Goal: Task Accomplishment & Management: Complete application form

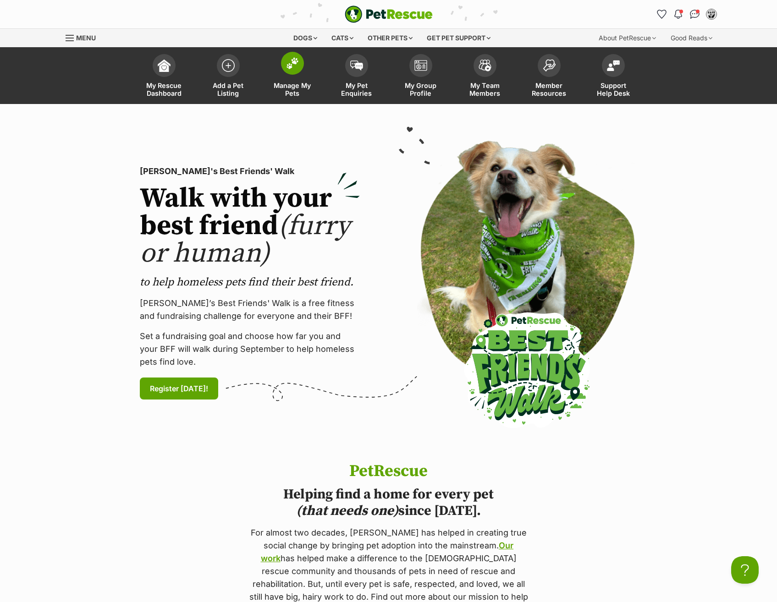
click at [299, 67] on span at bounding box center [292, 63] width 23 height 23
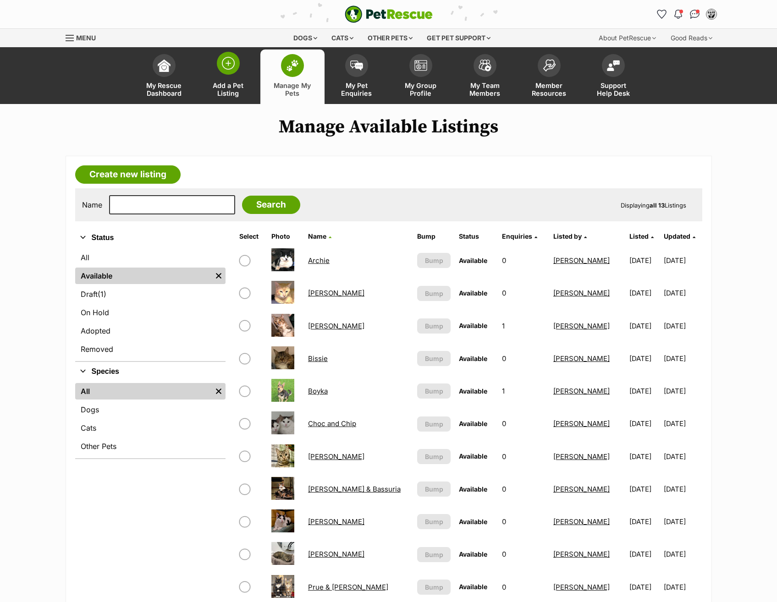
click at [232, 66] on img at bounding box center [228, 63] width 13 height 13
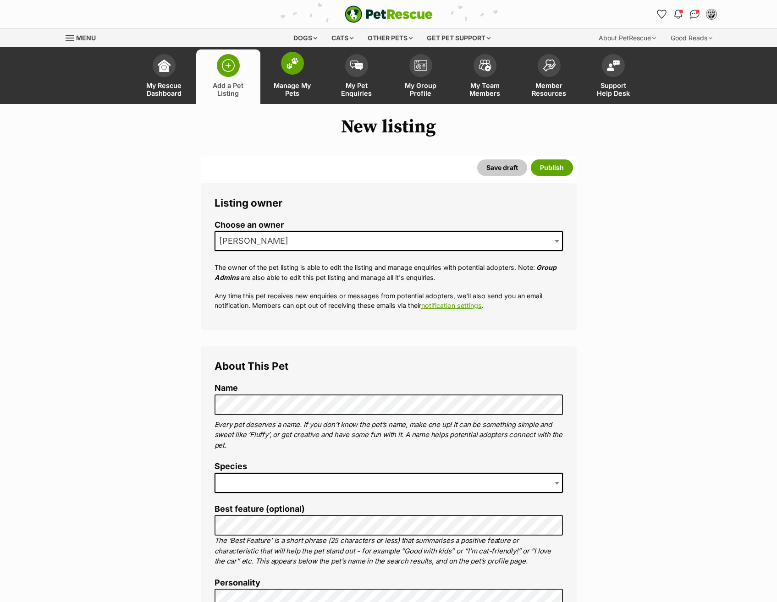
drag, startPoint x: 289, startPoint y: 70, endPoint x: 292, endPoint y: 63, distance: 7.8
click at [289, 70] on span at bounding box center [292, 63] width 23 height 23
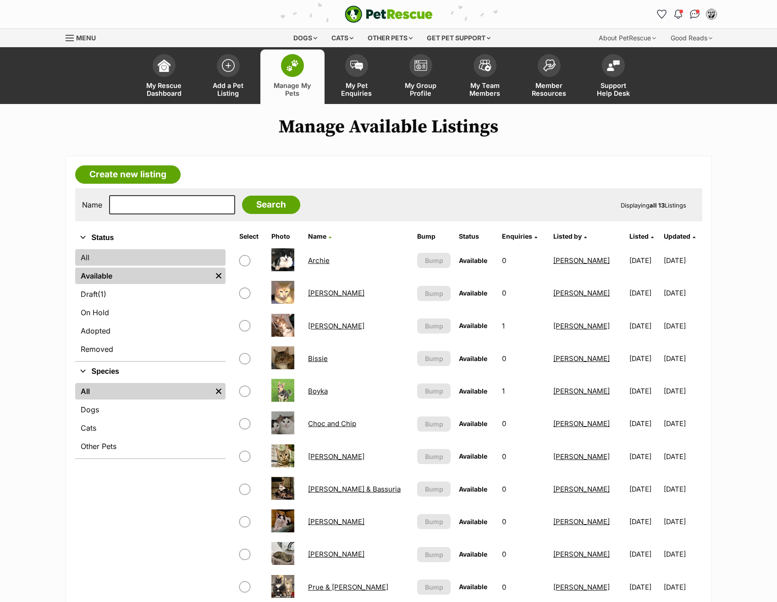
click at [112, 262] on link "All" at bounding box center [150, 257] width 150 height 17
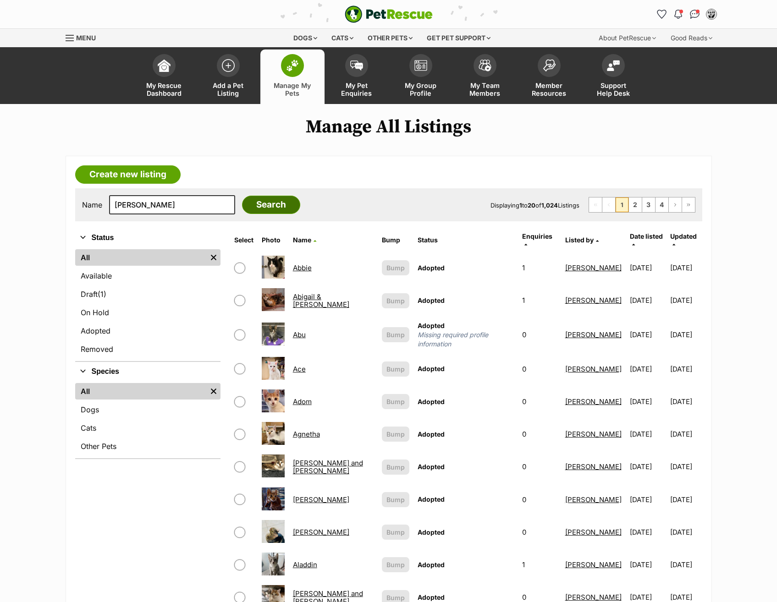
type input "[PERSON_NAME]"
click at [258, 211] on input "Search" at bounding box center [271, 205] width 58 height 18
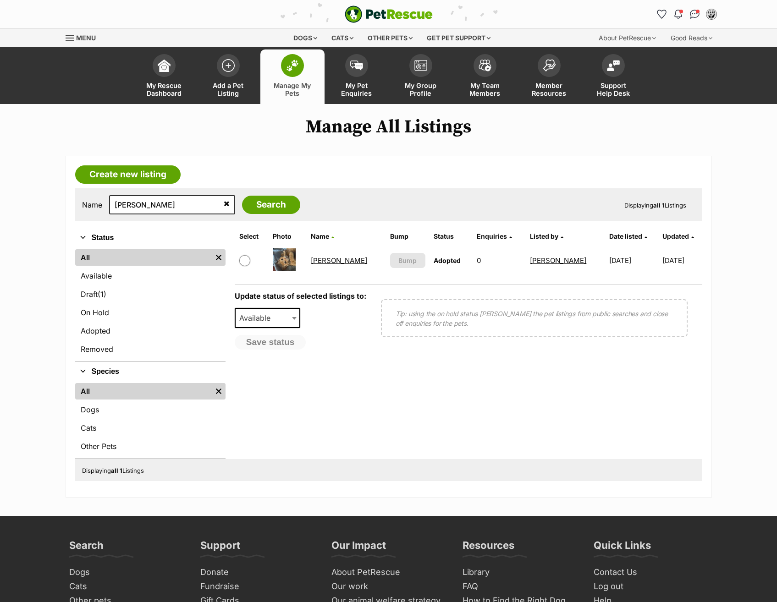
click at [245, 257] on input "checkbox" at bounding box center [244, 260] width 11 height 11
checkbox input "true"
click at [290, 316] on span "Available" at bounding box center [268, 318] width 66 height 20
click at [347, 326] on div "Update status of selected listings to: Available On Hold Adopted Removed Availa…" at bounding box center [301, 321] width 132 height 58
click at [285, 337] on button "Save status" at bounding box center [271, 343] width 72 height 16
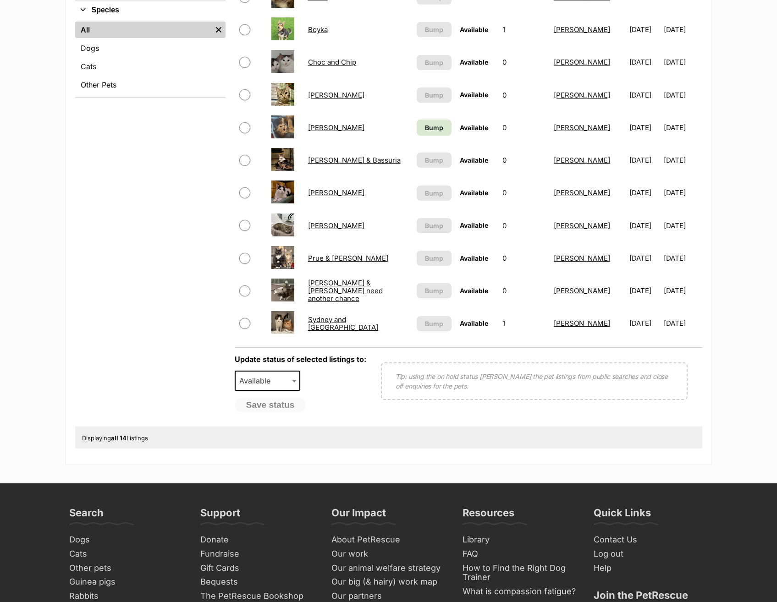
scroll to position [367, 0]
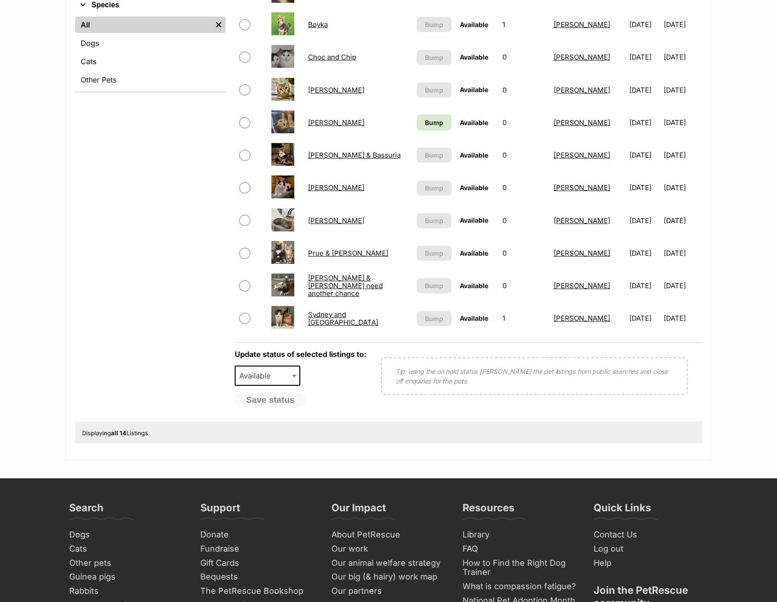
click at [324, 120] on link "[PERSON_NAME]" at bounding box center [336, 122] width 56 height 9
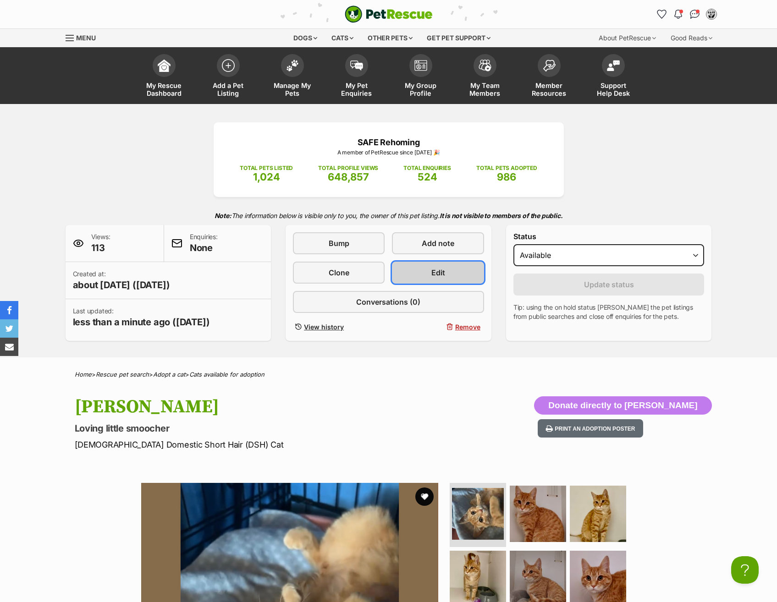
click at [418, 267] on link "Edit" at bounding box center [438, 273] width 92 height 22
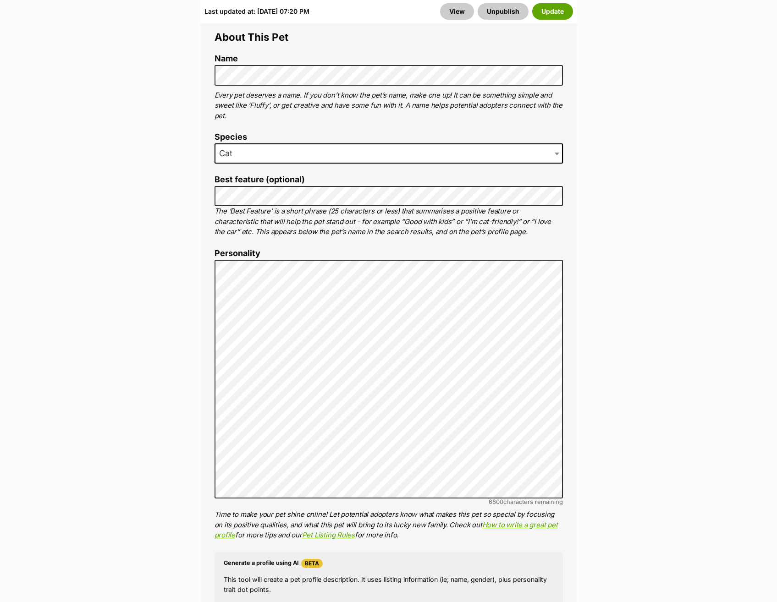
scroll to position [642, 0]
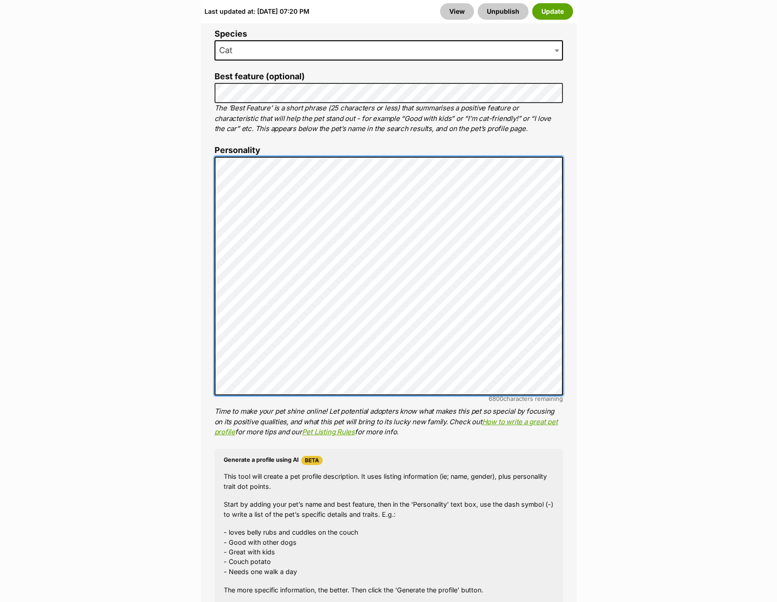
click at [575, 426] on div "About This Pet Name Henlo there, it looks like you might be using the pet name …" at bounding box center [389, 317] width 376 height 806
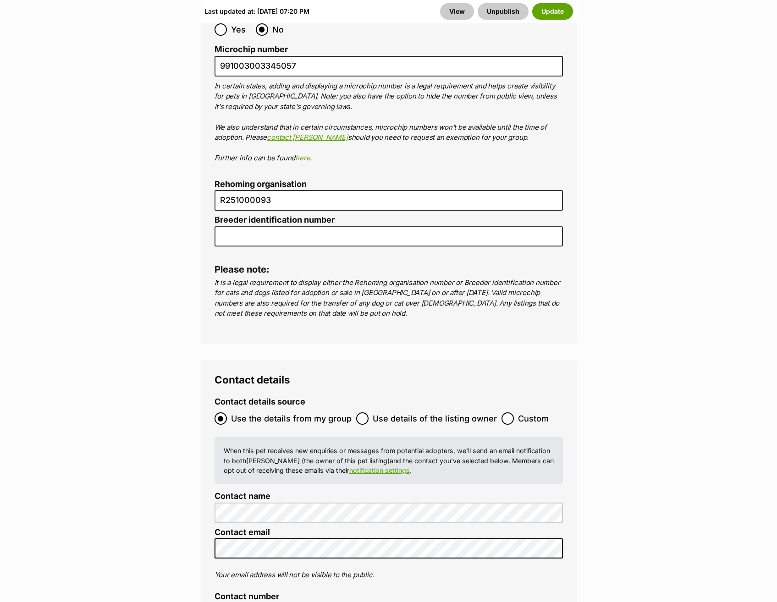
scroll to position [3713, 0]
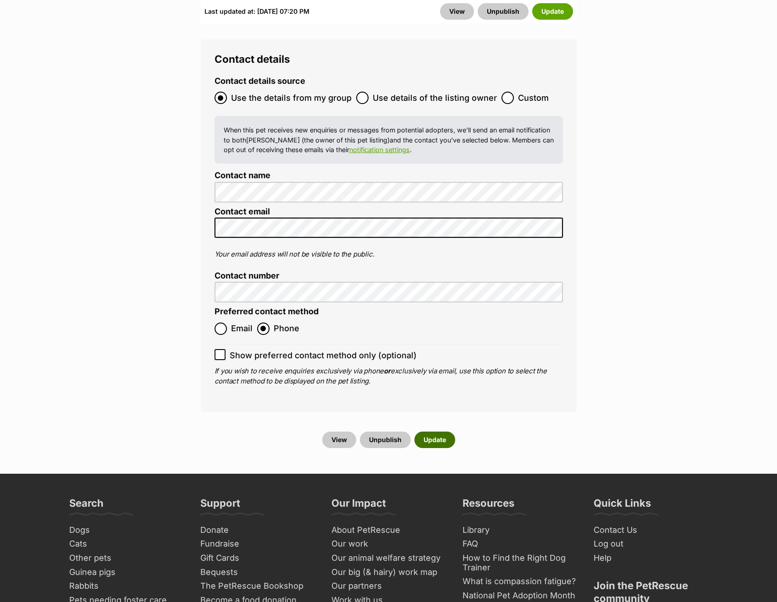
click at [430, 432] on button "Update" at bounding box center [434, 440] width 41 height 17
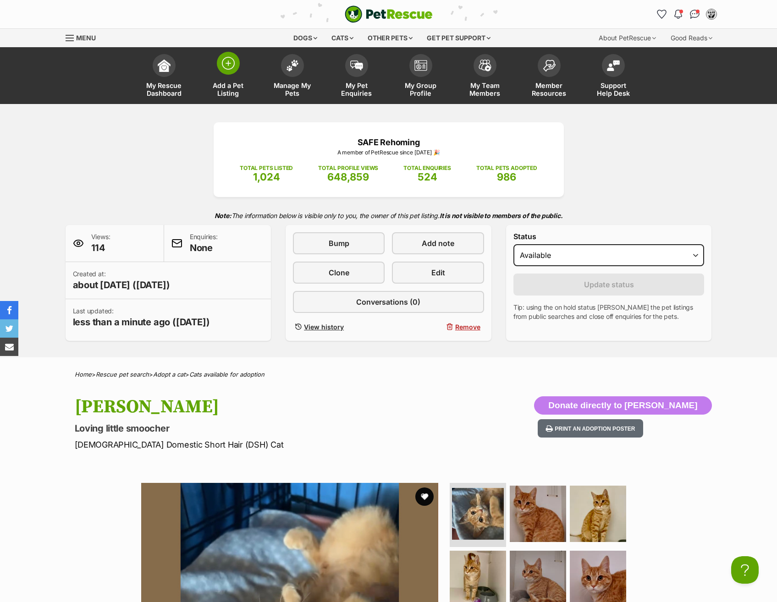
click at [229, 78] on link "Add a Pet Listing" at bounding box center [228, 77] width 64 height 55
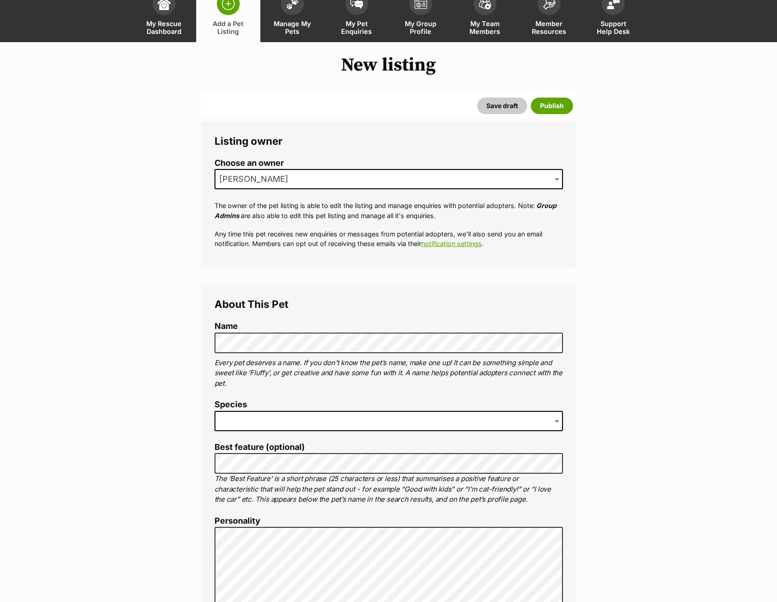
scroll to position [183, 0]
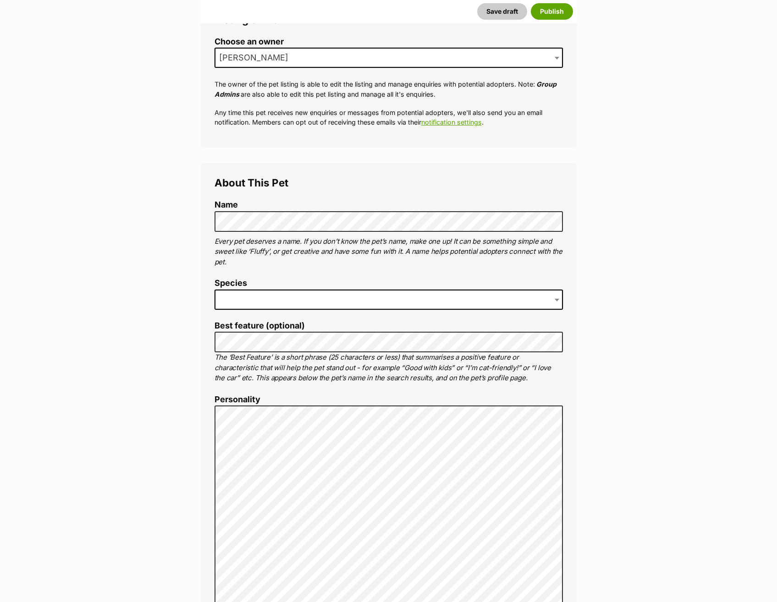
click at [271, 295] on span at bounding box center [389, 300] width 348 height 20
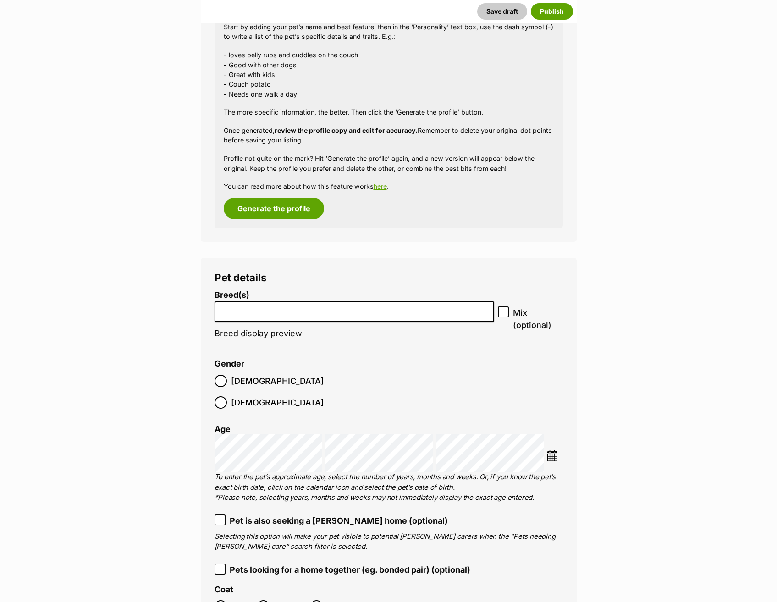
scroll to position [1094, 0]
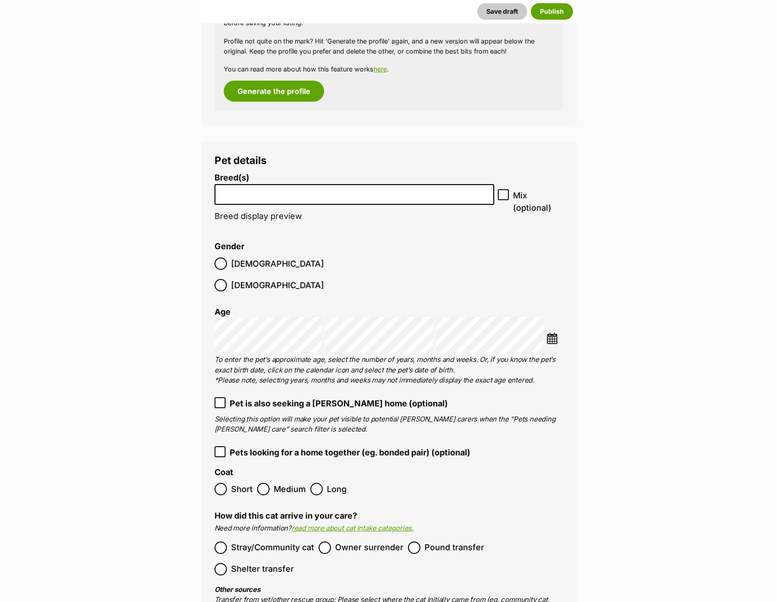
click at [301, 193] on input "search" at bounding box center [355, 192] width 274 height 10
type input "medium"
select select "252101"
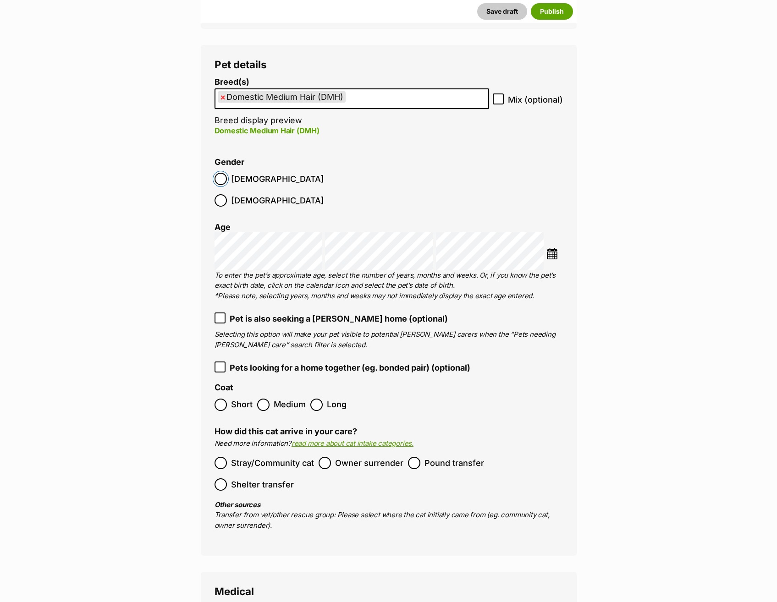
scroll to position [1185, 0]
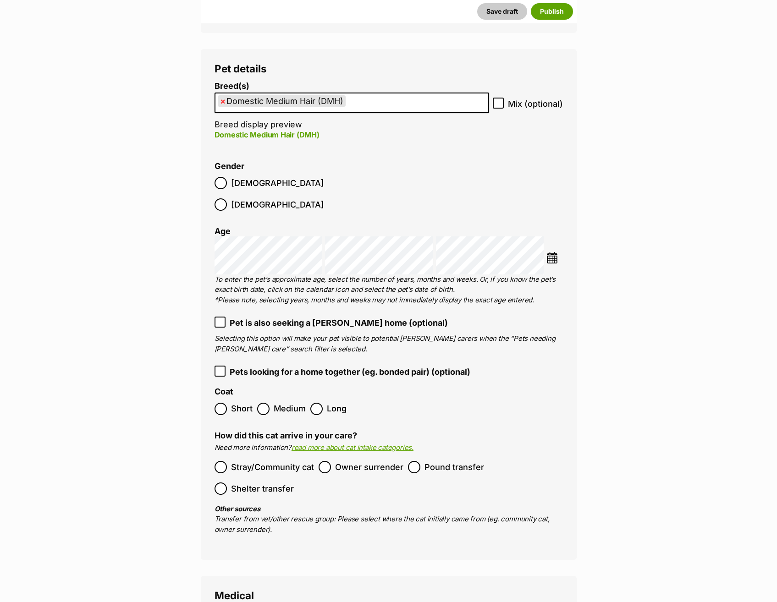
click at [552, 252] on img at bounding box center [551, 257] width 11 height 11
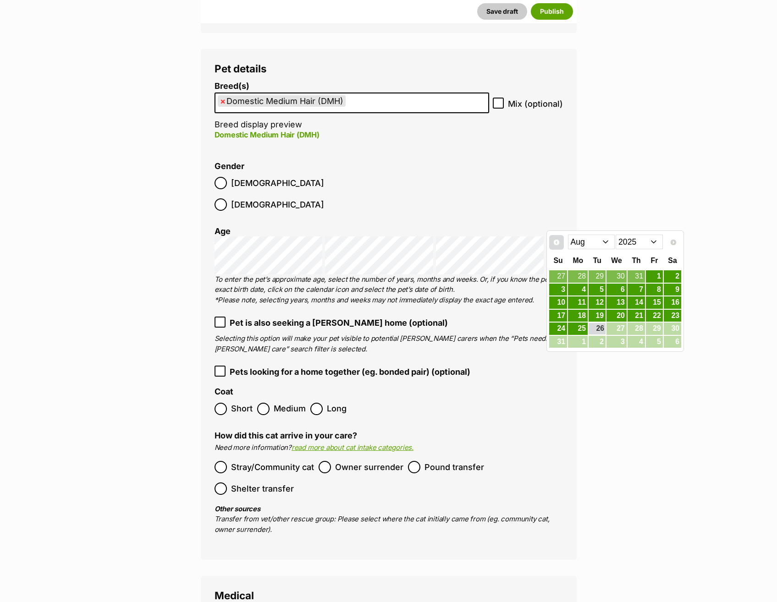
click at [574, 242] on select "Jan Feb Mar Apr May Jun Jul Aug" at bounding box center [591, 242] width 47 height 15
click at [623, 315] on link "19" at bounding box center [616, 315] width 20 height 11
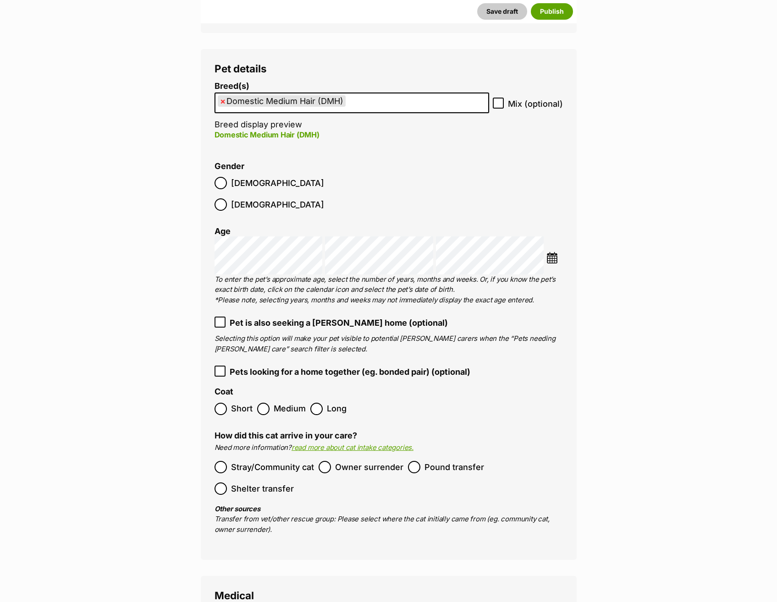
click at [282, 403] on span "Medium" at bounding box center [290, 409] width 32 height 12
click at [263, 461] on span "Stray/Community cat" at bounding box center [272, 467] width 83 height 12
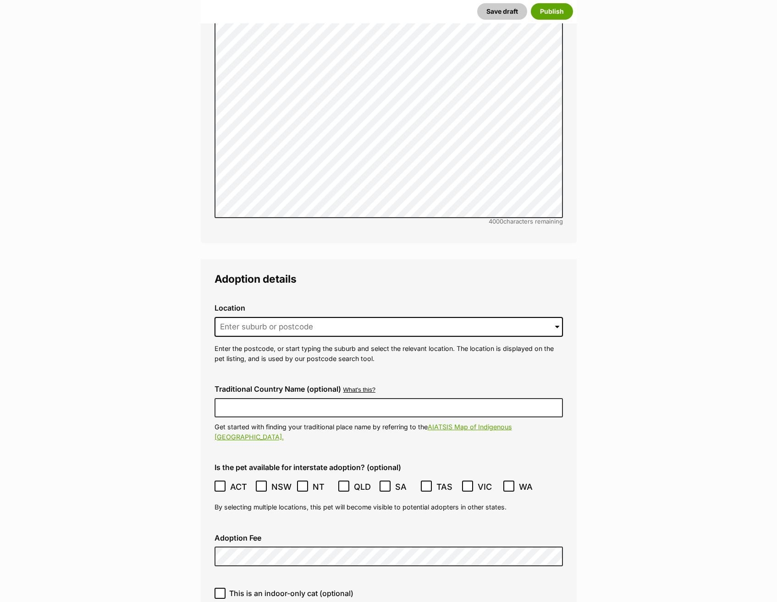
scroll to position [2102, 0]
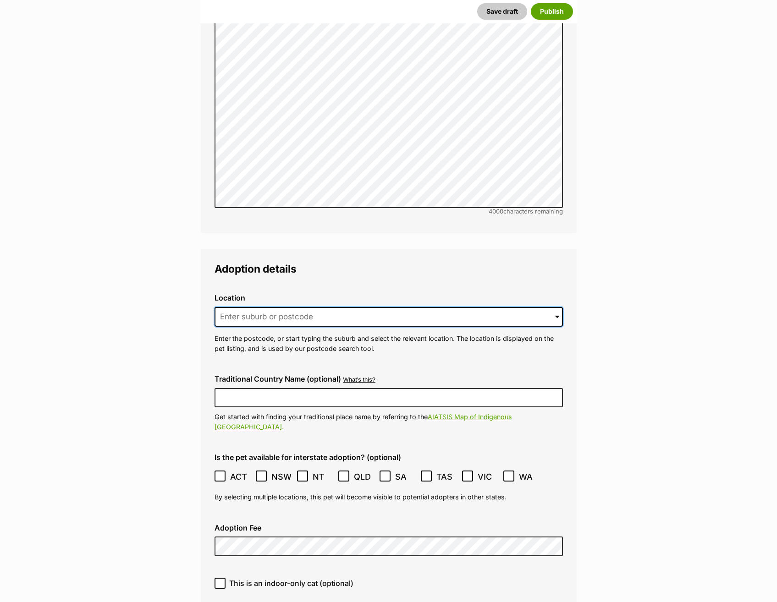
click at [293, 307] on input at bounding box center [389, 317] width 348 height 20
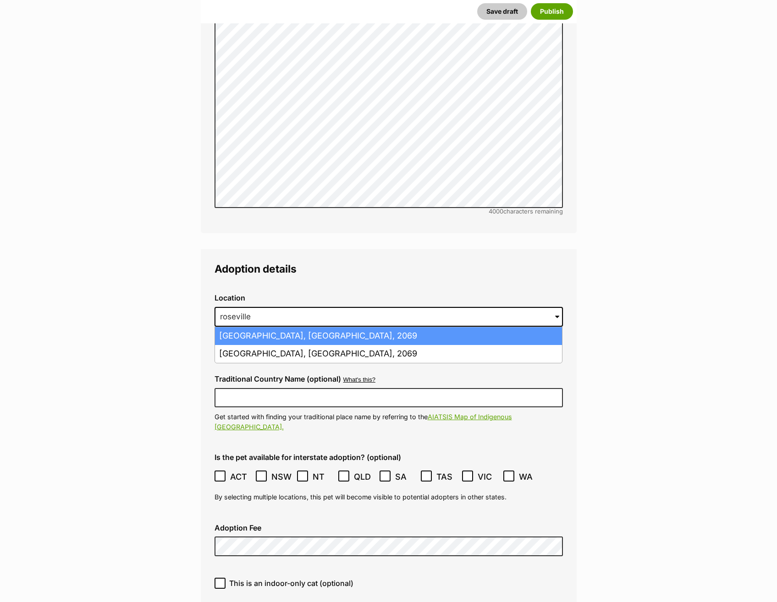
click at [308, 327] on li "Roseville, New South Wales, 2069" at bounding box center [388, 336] width 347 height 18
type input "Roseville, New South Wales, 2069"
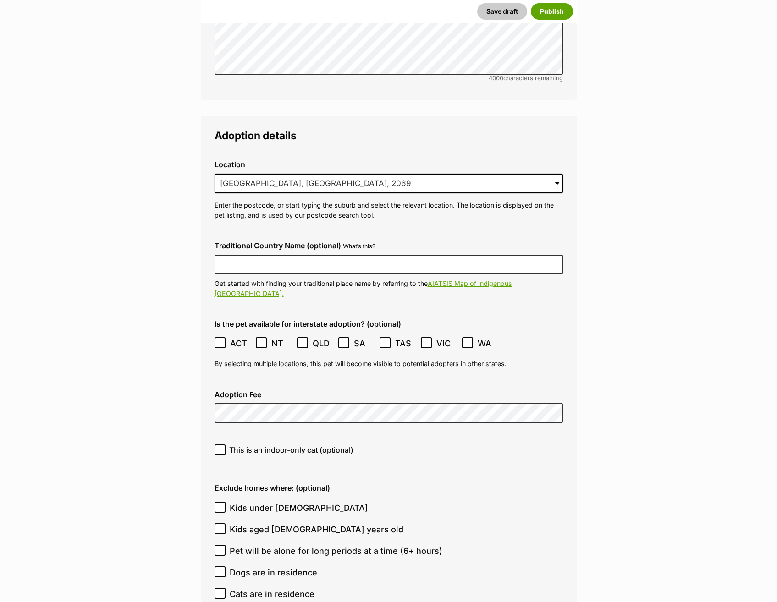
scroll to position [2240, 0]
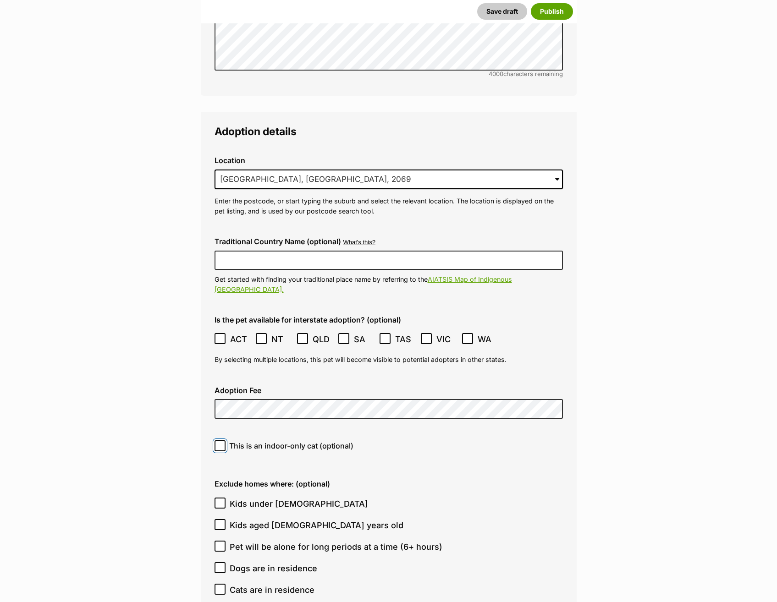
click at [216, 441] on input "This is an indoor-only cat (optional)" at bounding box center [220, 446] width 11 height 11
checkbox input "true"
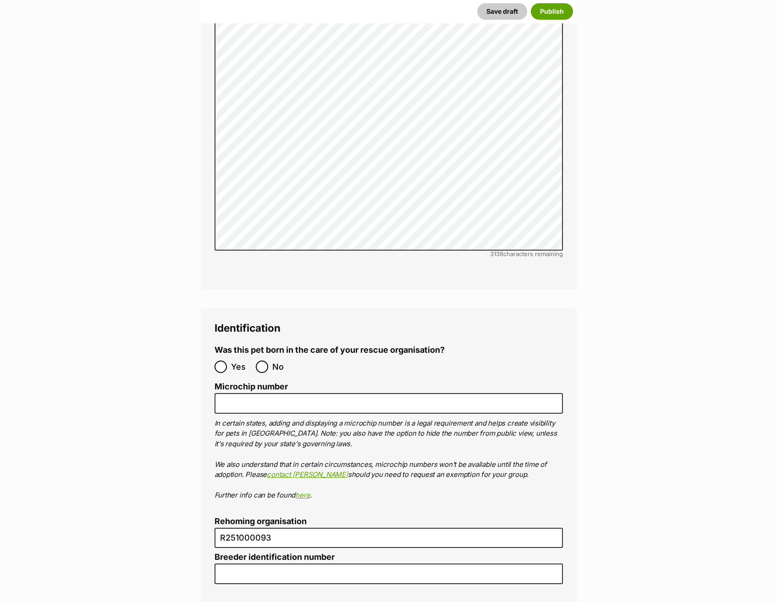
scroll to position [3019, 0]
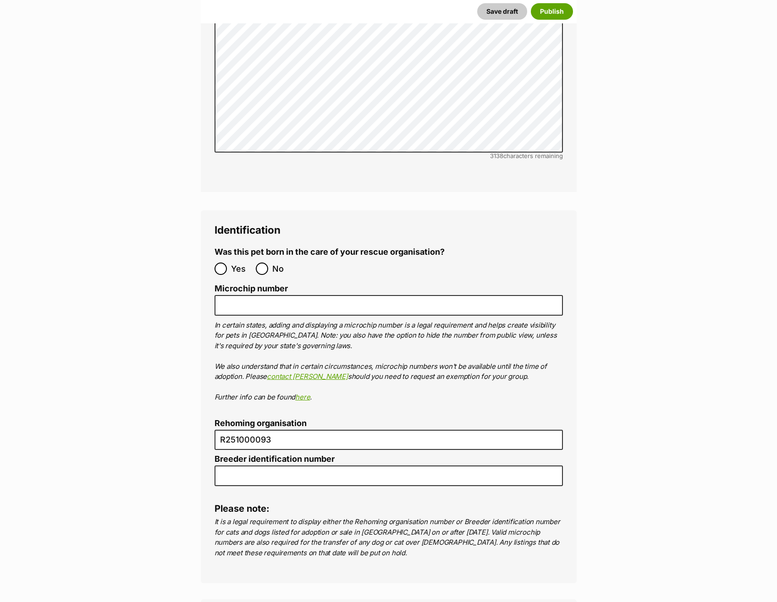
click at [274, 263] on span "No" at bounding box center [282, 269] width 20 height 12
click at [268, 263] on input "No" at bounding box center [262, 269] width 12 height 12
radio input "true"
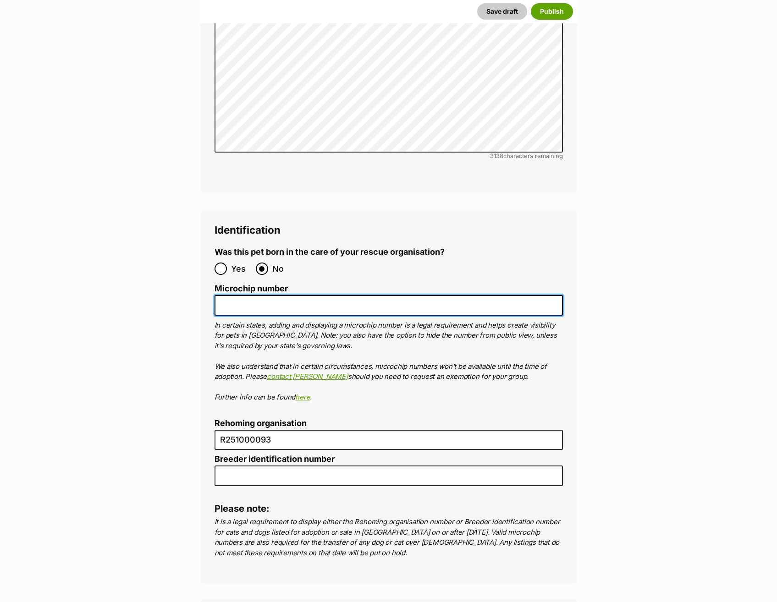
click at [303, 295] on input "Microchip number" at bounding box center [389, 305] width 348 height 21
paste input "991003003345045"
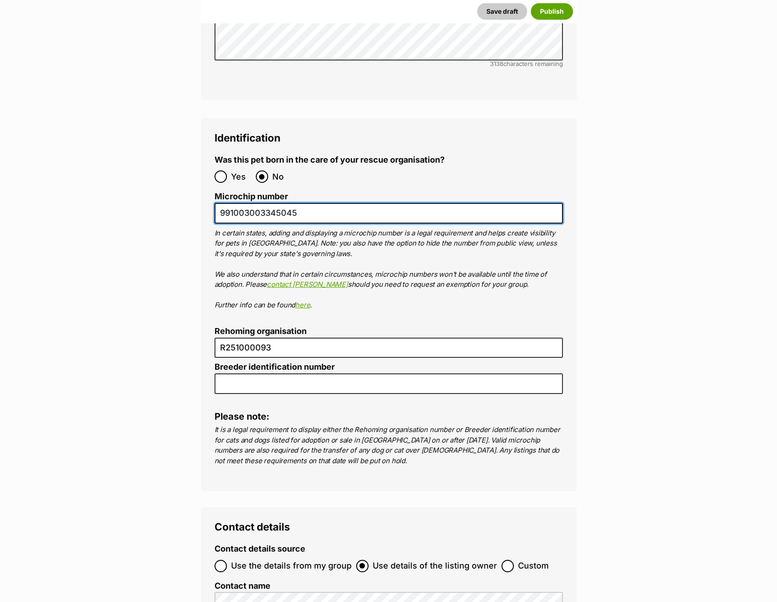
scroll to position [3294, 0]
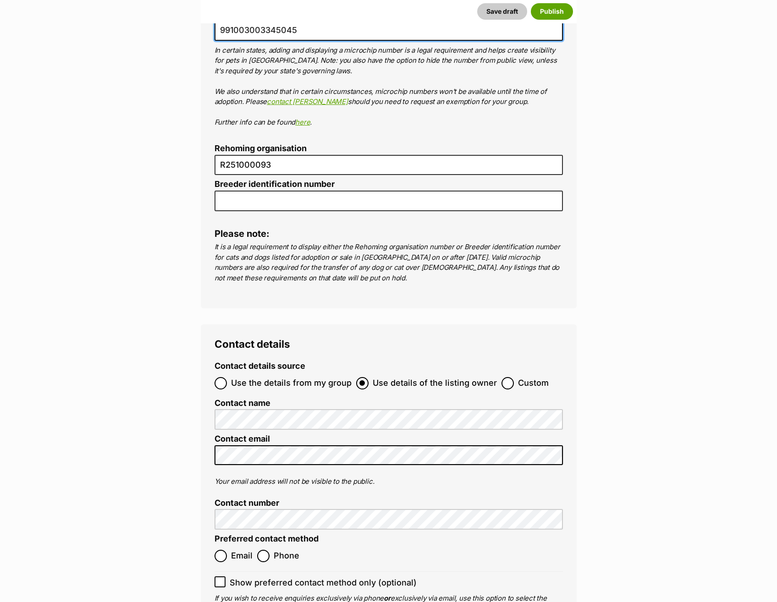
type input "991003003345045"
click at [301, 377] on span "Use the details from my group" at bounding box center [291, 383] width 121 height 12
click at [227, 377] on input "Use the details from my group" at bounding box center [221, 383] width 12 height 12
radio input "true"
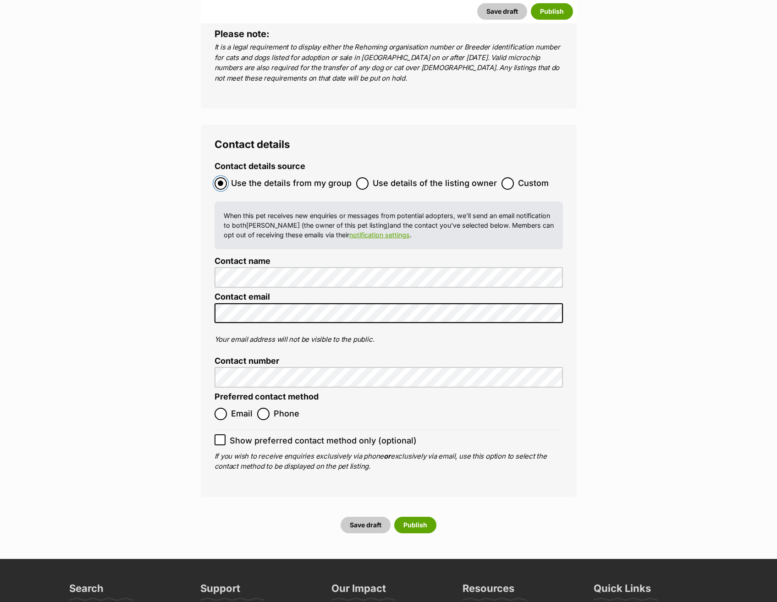
scroll to position [3523, 0]
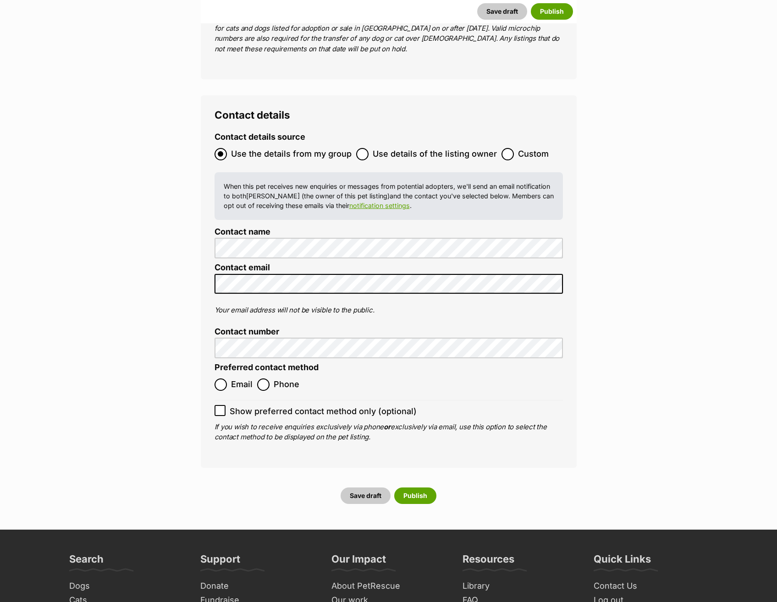
click at [271, 379] on label "Phone" at bounding box center [278, 385] width 42 height 12
click at [270, 379] on input "Phone" at bounding box center [263, 385] width 12 height 12
radio input "true"
click at [408, 488] on button "Publish" at bounding box center [415, 496] width 42 height 17
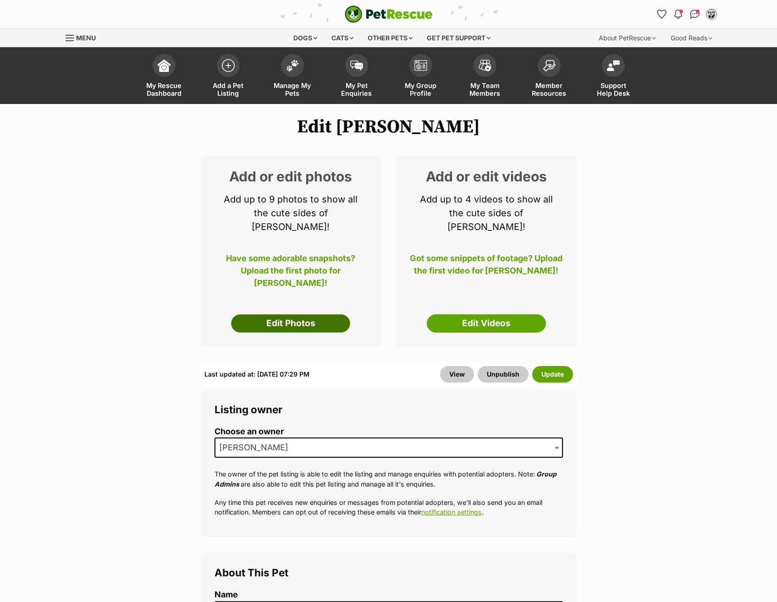
click at [314, 314] on link "Edit Photos" at bounding box center [290, 323] width 119 height 18
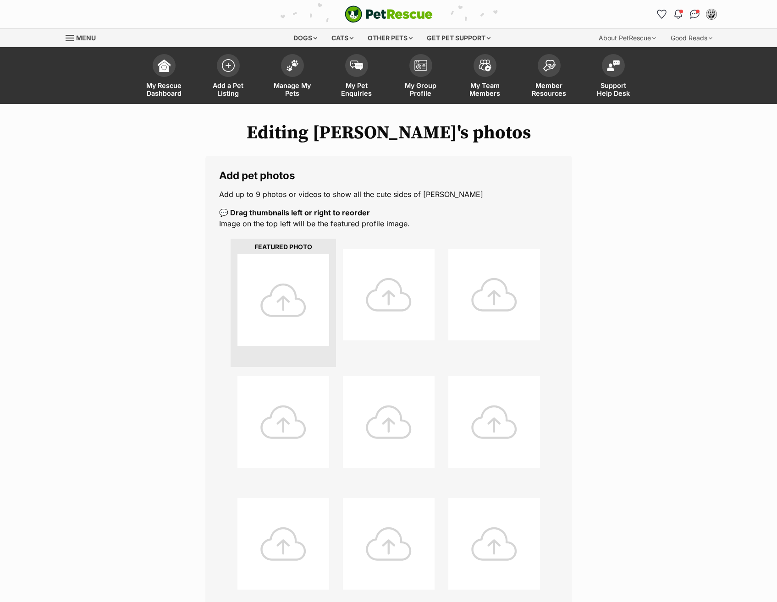
click at [276, 292] on div at bounding box center [283, 300] width 92 height 92
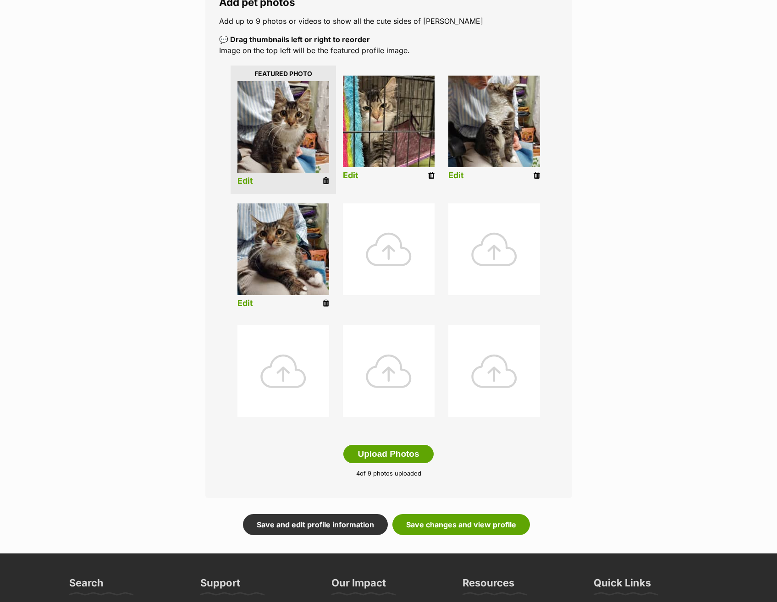
scroll to position [321, 0]
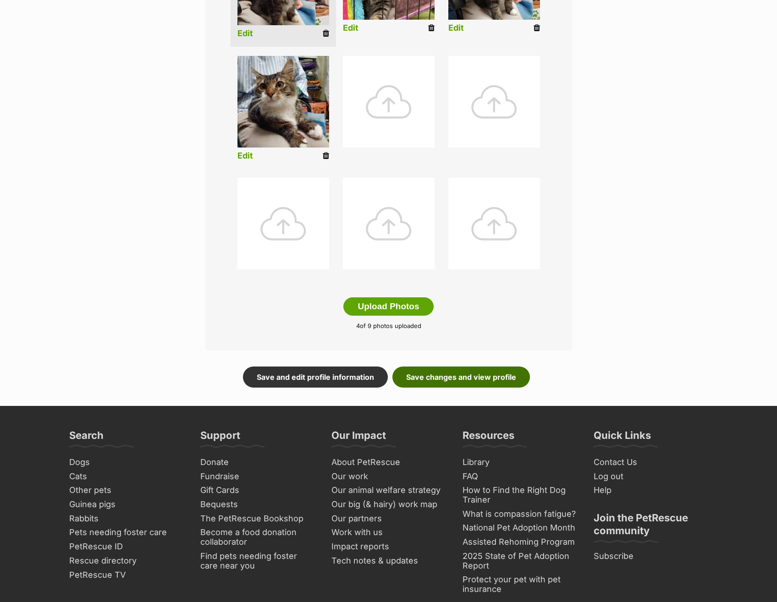
click at [499, 376] on link "Save changes and view profile" at bounding box center [461, 377] width 138 height 21
